Goal: Transaction & Acquisition: Purchase product/service

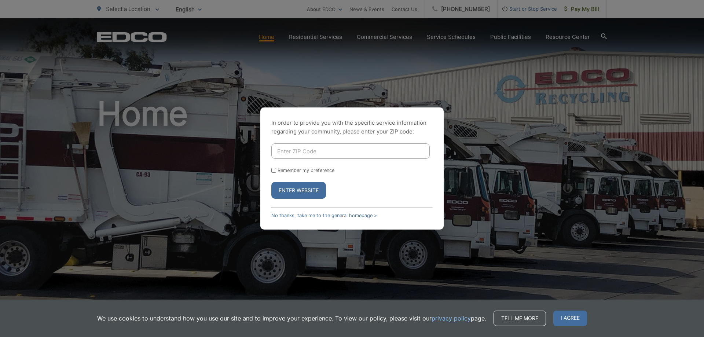
click at [339, 155] on input "Enter ZIP Code" at bounding box center [350, 150] width 158 height 15
type input "92069"
click at [284, 172] on label "Remember my preference" at bounding box center [306, 170] width 57 height 5
click at [276, 172] on input "Remember my preference" at bounding box center [273, 170] width 5 height 5
checkbox input "true"
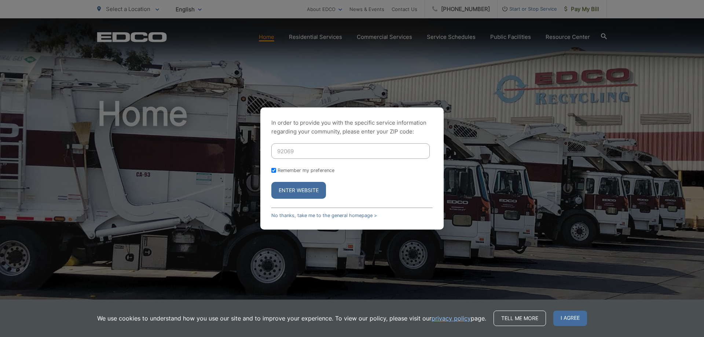
checkbox input "true"
click at [293, 185] on button "Enter Website" at bounding box center [298, 190] width 55 height 17
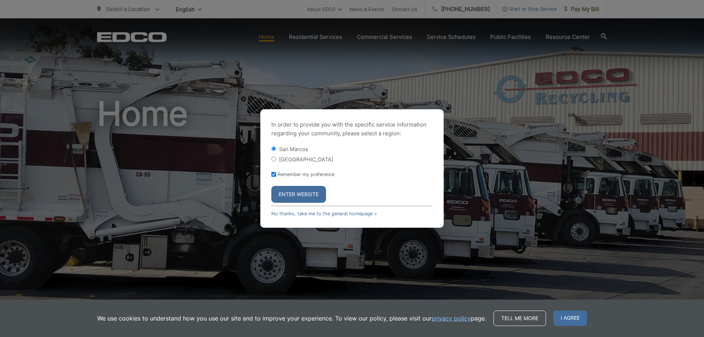
click at [297, 197] on button "Enter Website" at bounding box center [298, 194] width 55 height 17
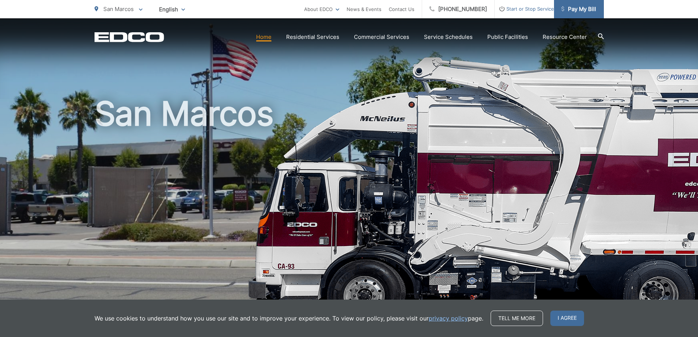
click at [583, 8] on span "Pay My Bill" at bounding box center [579, 9] width 35 height 9
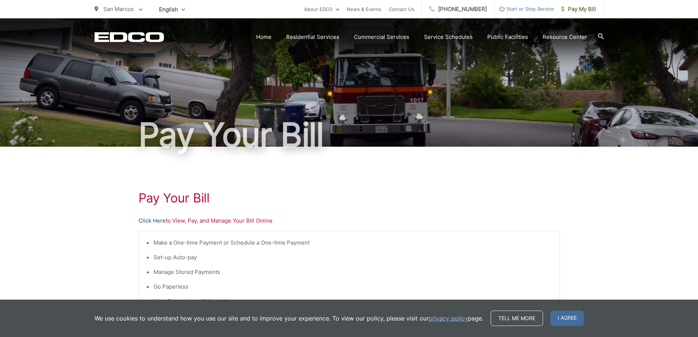
click at [155, 221] on link "Click Here" at bounding box center [152, 220] width 27 height 9
